Goal: Task Accomplishment & Management: Use online tool/utility

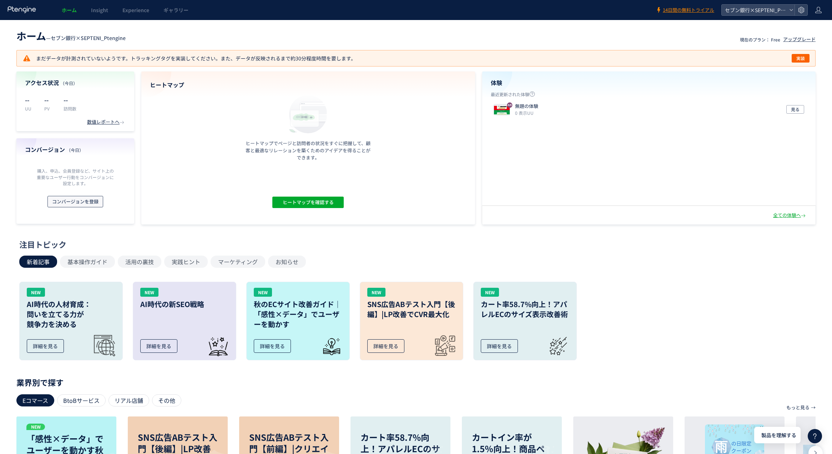
click at [82, 201] on span "コンバージョンを登録" at bounding box center [75, 201] width 46 height 11
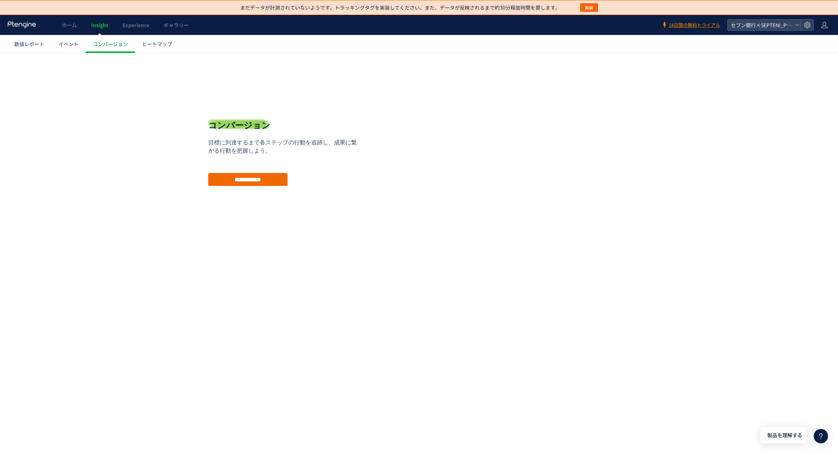
click at [236, 185] on input "**********" at bounding box center [247, 179] width 79 height 13
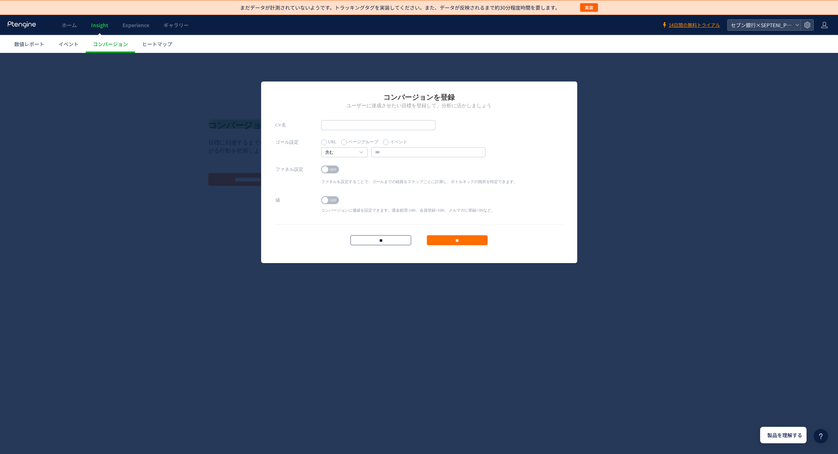
click at [392, 240] on input "**" at bounding box center [380, 240] width 61 height 10
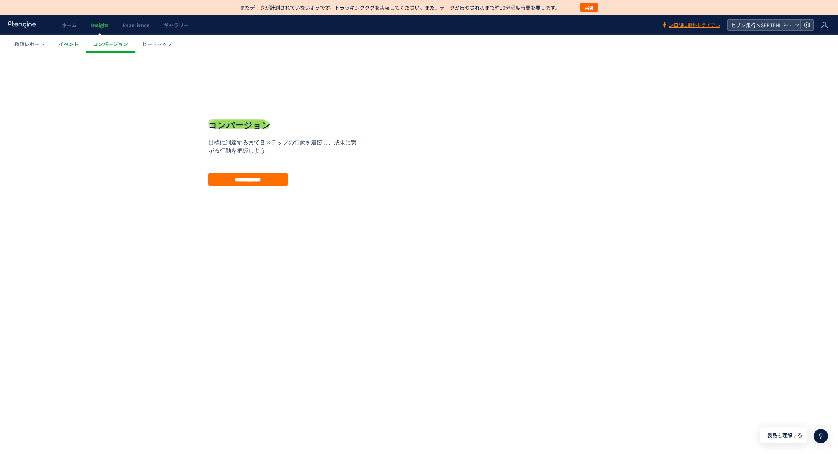
click at [69, 49] on link "イベント" at bounding box center [68, 44] width 34 height 18
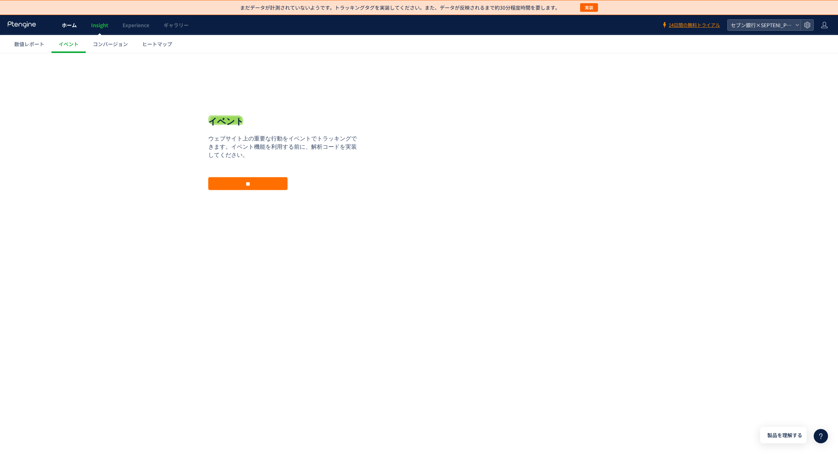
click at [71, 27] on span "ホーム" at bounding box center [69, 24] width 15 height 7
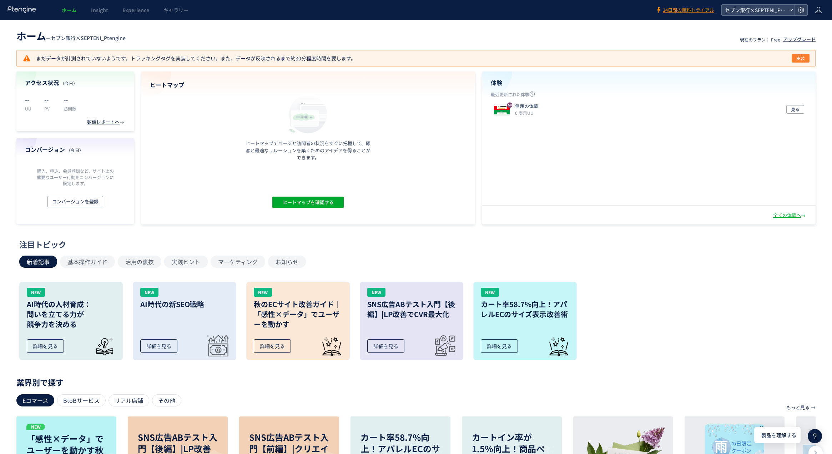
drag, startPoint x: 801, startPoint y: 60, endPoint x: 701, endPoint y: 75, distance: 100.6
click at [801, 60] on span "実装" at bounding box center [801, 58] width 9 height 9
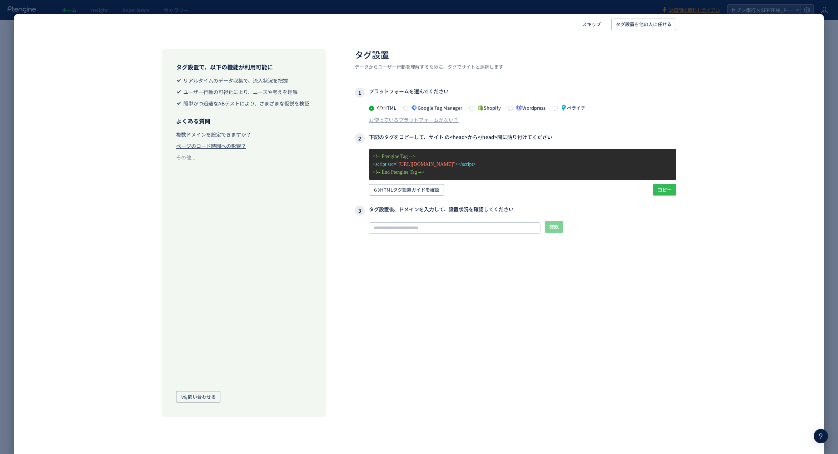
click at [665, 190] on span "コピー" at bounding box center [664, 189] width 14 height 11
click at [414, 108] on icon at bounding box center [414, 107] width 6 height 6
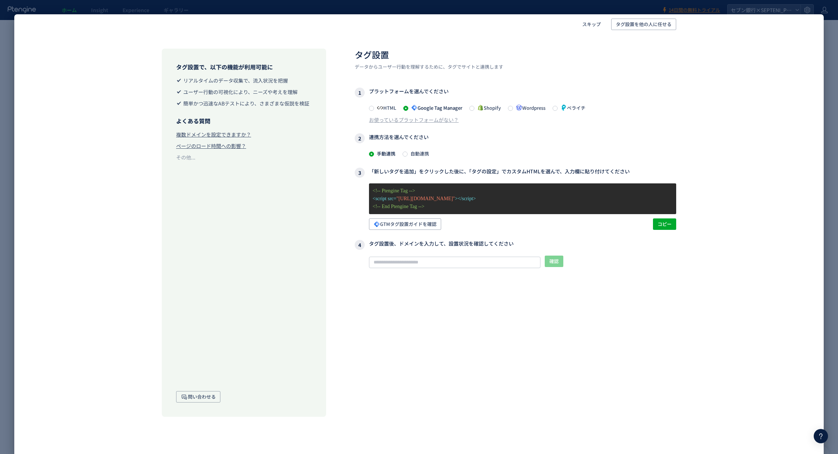
click at [415, 153] on span "自動連携" at bounding box center [417, 153] width 21 height 7
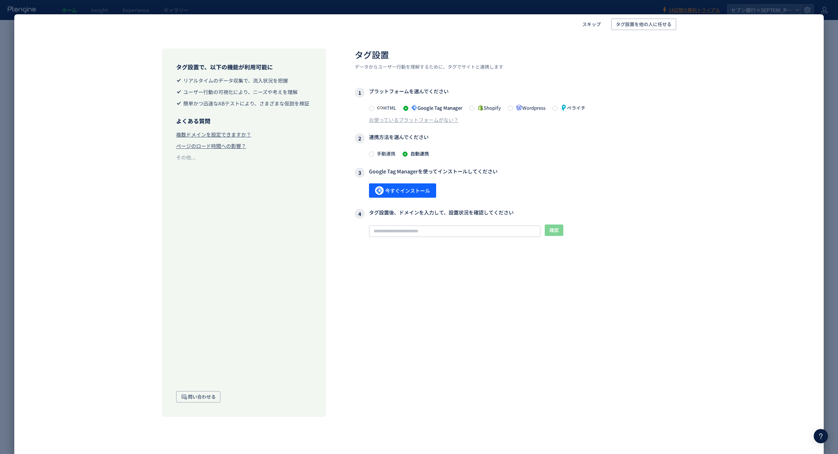
click at [390, 154] on span "手動連携" at bounding box center [384, 153] width 21 height 7
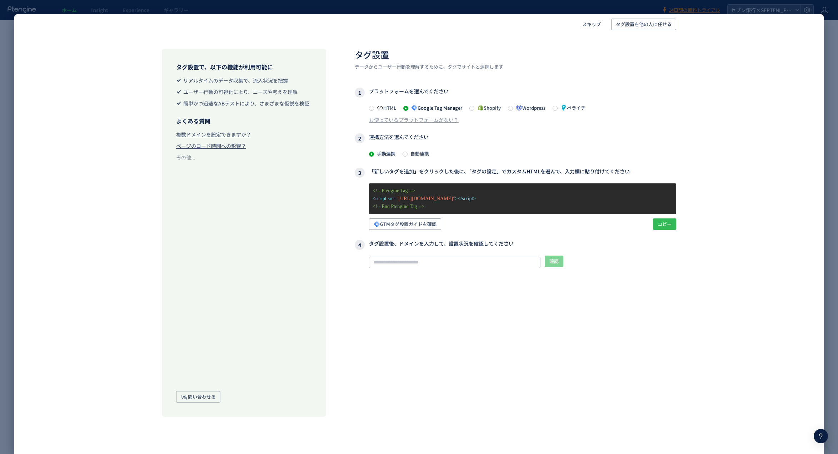
click at [667, 225] on span "コピー" at bounding box center [664, 223] width 14 height 11
